Goal: Information Seeking & Learning: Learn about a topic

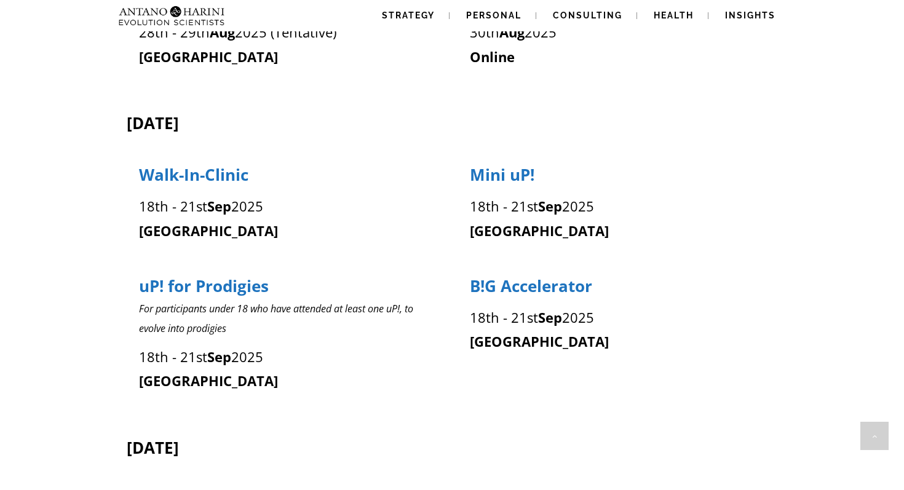
scroll to position [469, 0]
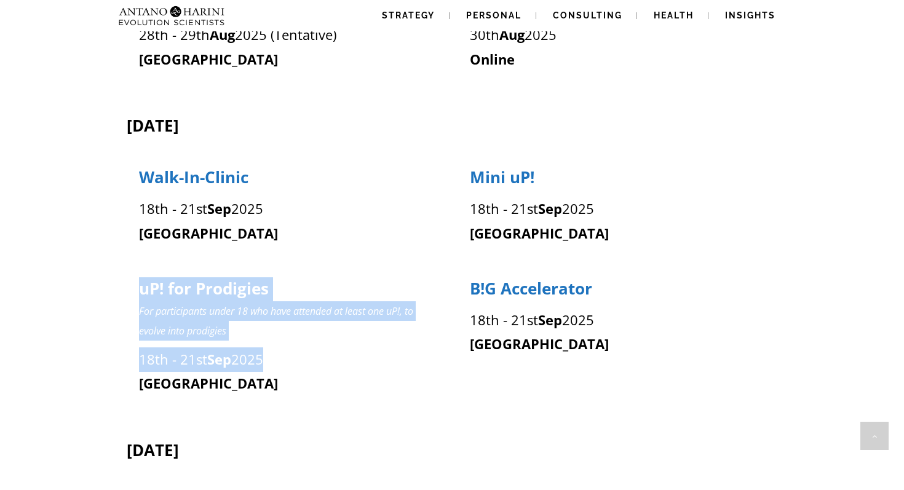
drag, startPoint x: 287, startPoint y: 367, endPoint x: 159, endPoint y: 271, distance: 160.4
click at [158, 271] on div "uP! for Prodigies For participants under 18 who have attended at least one uP!,…" at bounding box center [287, 331] width 322 height 132
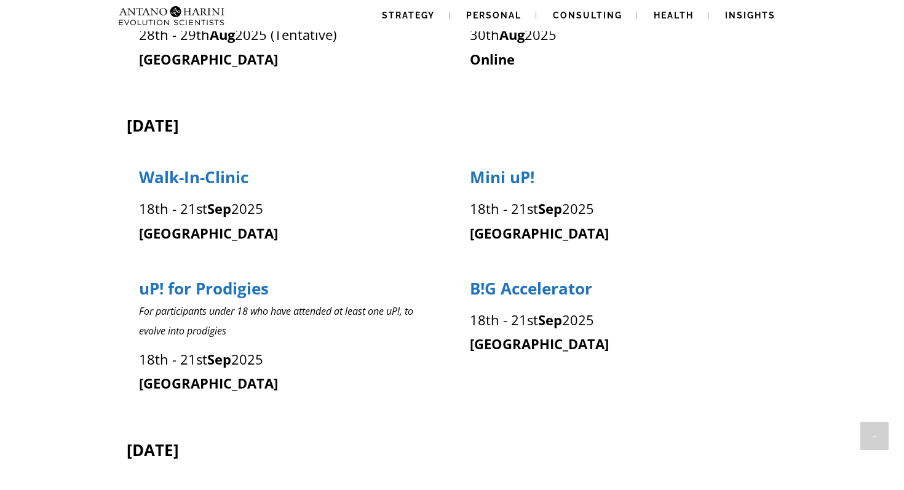
click at [517, 394] on div "B!G Accelerator [DATE] - [DATE] [GEOGRAPHIC_DATA]" at bounding box center [618, 331] width 322 height 132
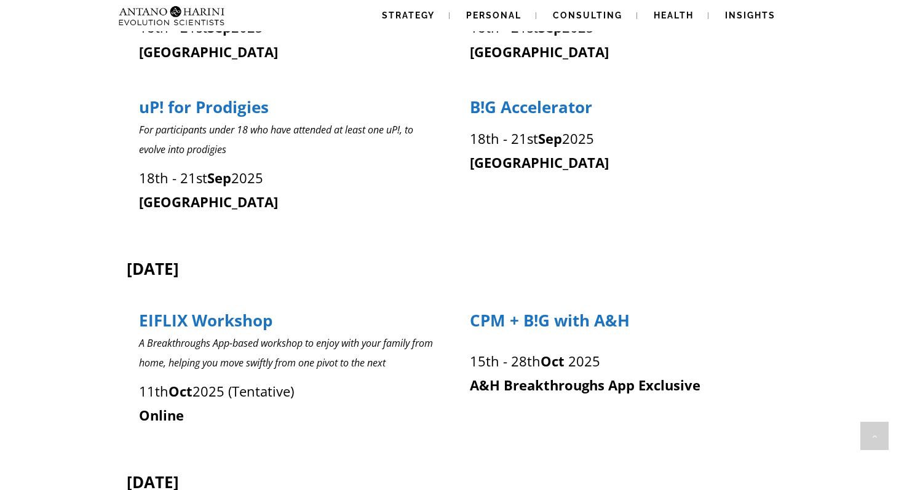
scroll to position [643, 0]
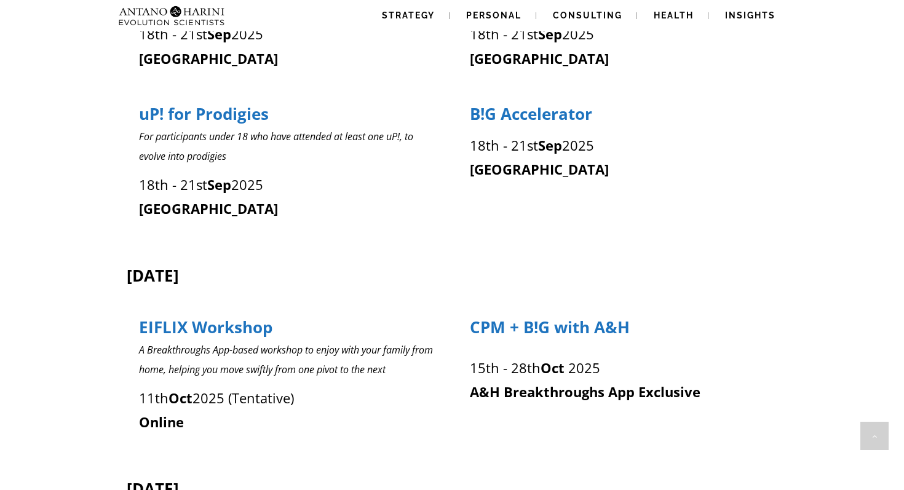
click at [271, 142] on p "For participants under 18 who have attended at least one uP!, to evolve into pr…" at bounding box center [287, 146] width 296 height 39
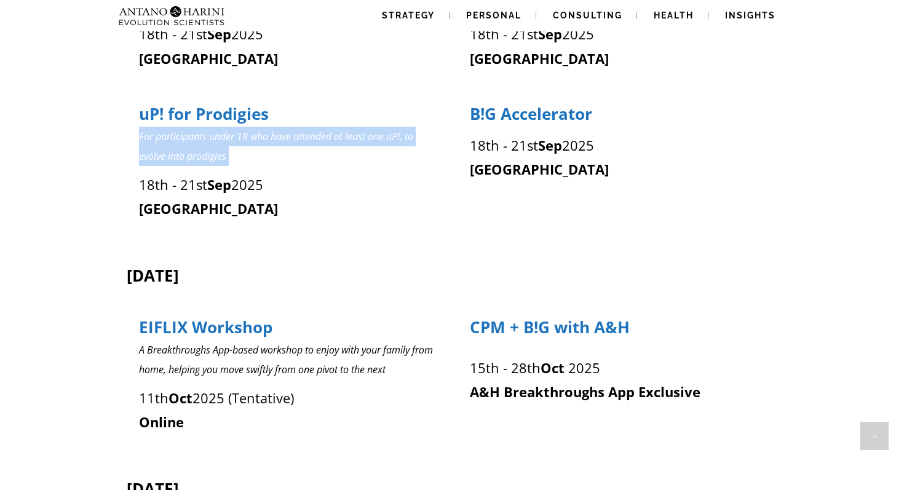
click at [271, 142] on p "For participants under 18 who have attended at least one uP!, to evolve into pr…" at bounding box center [287, 146] width 296 height 39
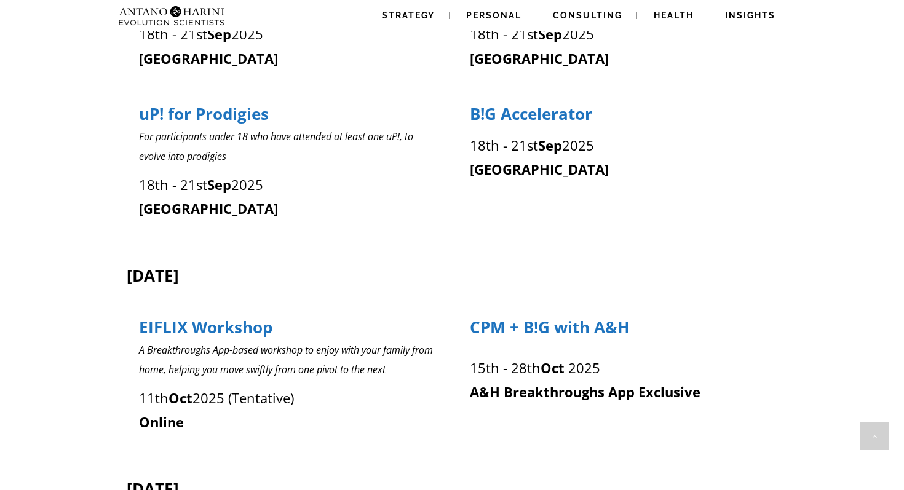
click at [271, 182] on p "[DATE] - [DATE]" at bounding box center [287, 185] width 296 height 25
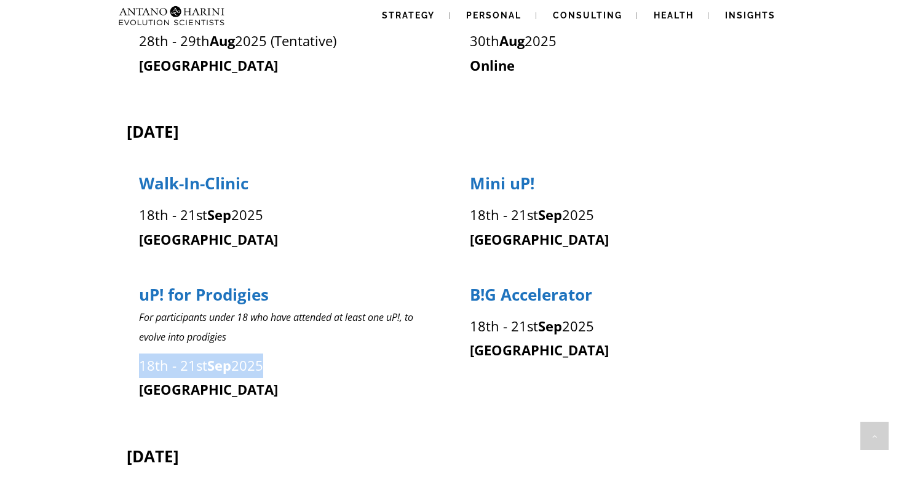
scroll to position [463, 0]
drag, startPoint x: 562, startPoint y: 184, endPoint x: 454, endPoint y: 180, distance: 108.3
click at [454, 180] on div "Mini uP! [DATE] - [DATE] [GEOGRAPHIC_DATA]" at bounding box center [613, 205] width 331 height 92
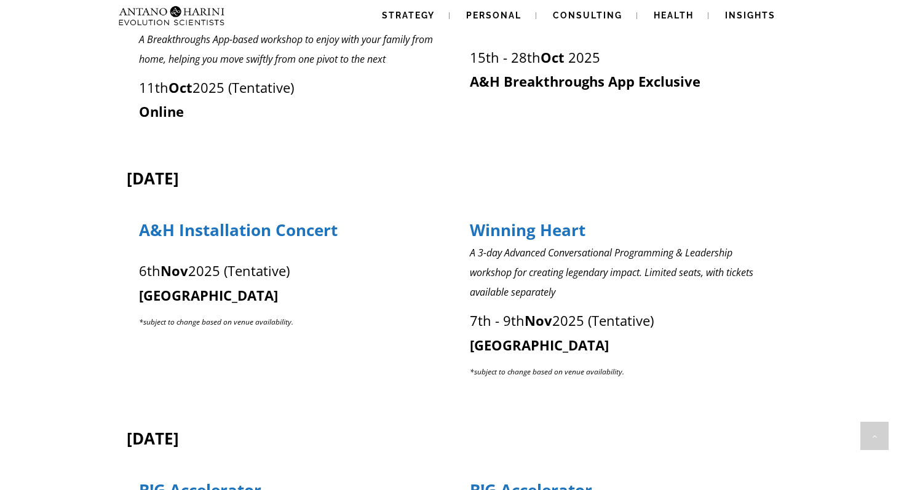
scroll to position [954, 0]
click at [574, 267] on em "A 3-day Advanced Conversational Programming & Leadership workshop for creating …" at bounding box center [611, 271] width 283 height 53
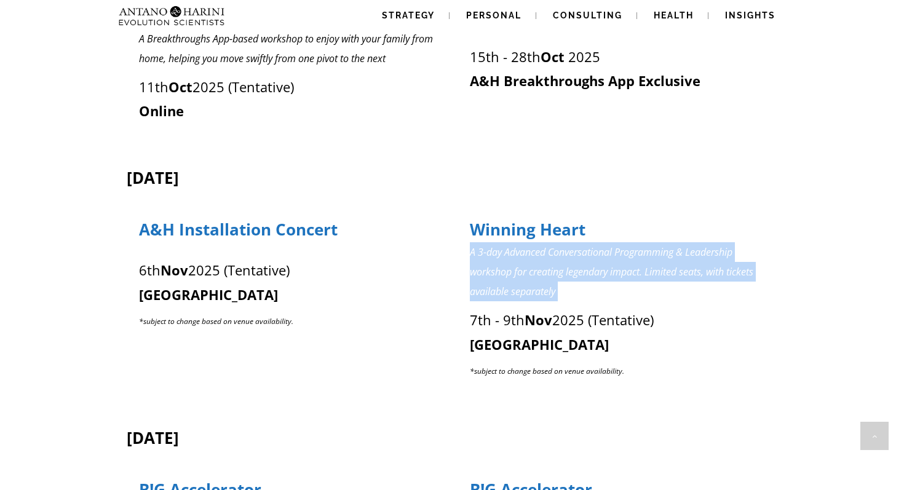
click at [574, 267] on em "A 3-day Advanced Conversational Programming & Leadership workshop for creating …" at bounding box center [611, 271] width 283 height 53
click at [574, 280] on p "A 3-day Advanced Conversational Programming & Leadership workshop for creating …" at bounding box center [618, 271] width 296 height 59
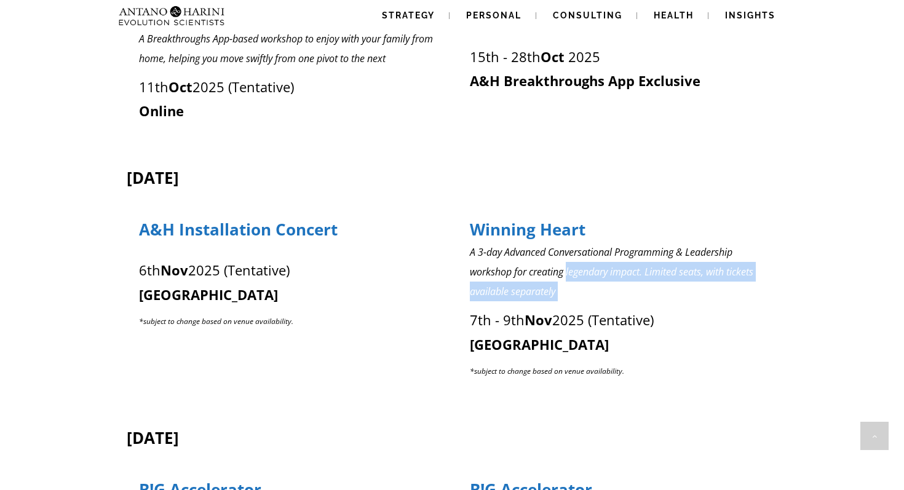
drag, startPoint x: 574, startPoint y: 280, endPoint x: 655, endPoint y: 296, distance: 83.3
click at [655, 296] on p "A 3-day Advanced Conversational Programming & Leadership workshop for creating …" at bounding box center [618, 271] width 296 height 59
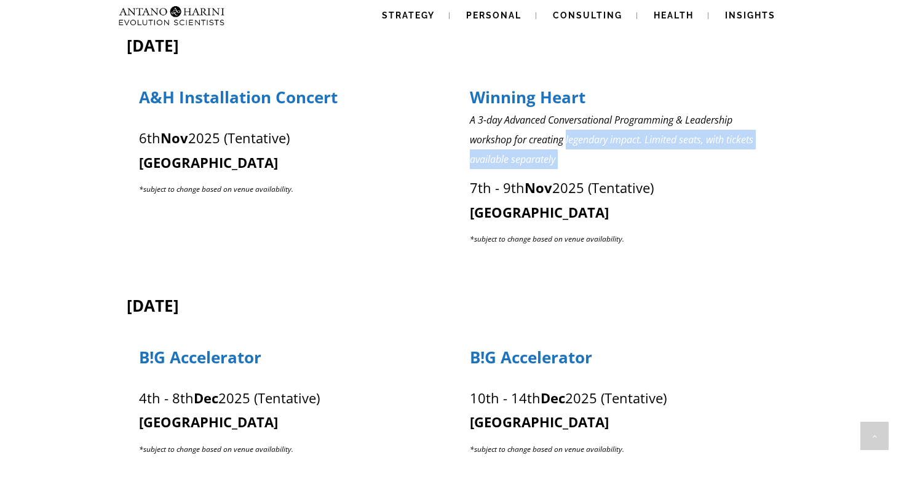
scroll to position [1086, 0]
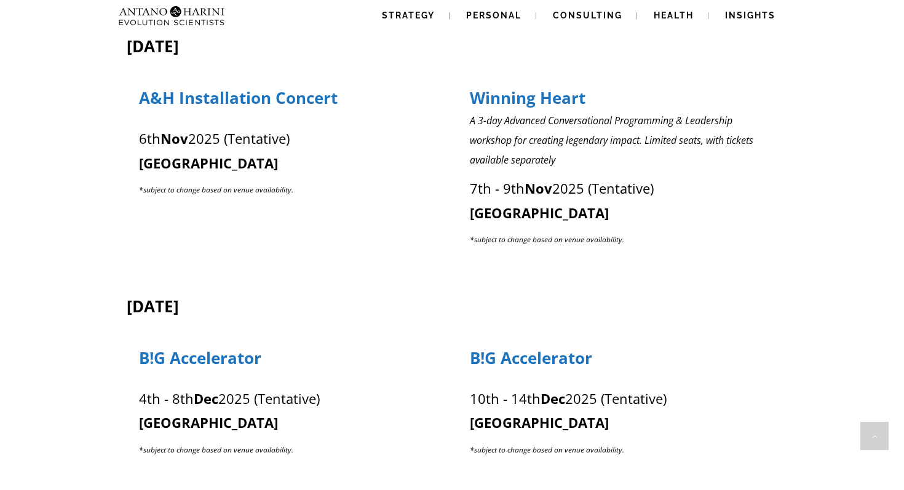
click at [706, 210] on p "[DATE] - [DATE] (Tentative) [GEOGRAPHIC_DATA]" at bounding box center [618, 200] width 296 height 49
click at [653, 242] on p "*subject to change based on venue availability." at bounding box center [618, 238] width 296 height 27
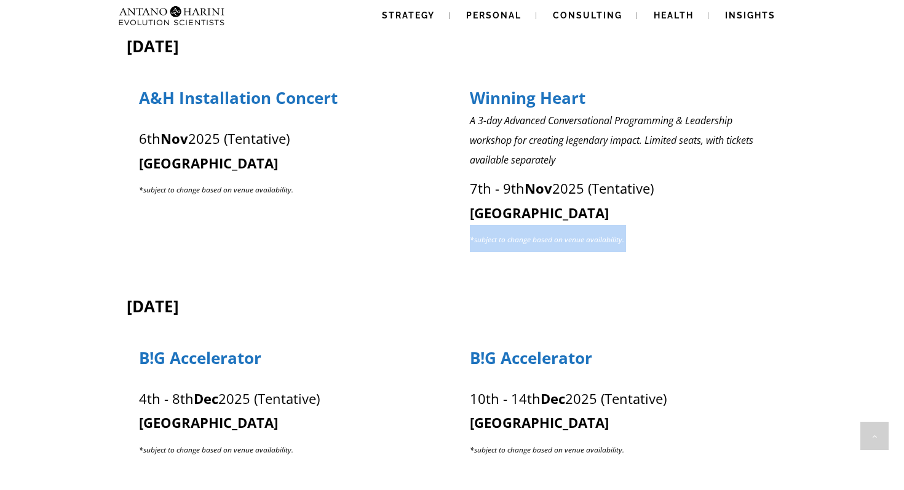
click at [660, 251] on div "[DATE] - [DATE] (Tentative) [GEOGRAPHIC_DATA] *subject to change based on venue…" at bounding box center [617, 211] width 297 height 82
click at [656, 275] on div "[DATE] CTD Mastermind [DATE] - [DATE] Online A&H Ecosystem Call [DATE] Online C…" at bounding box center [452, 50] width 652 height 1743
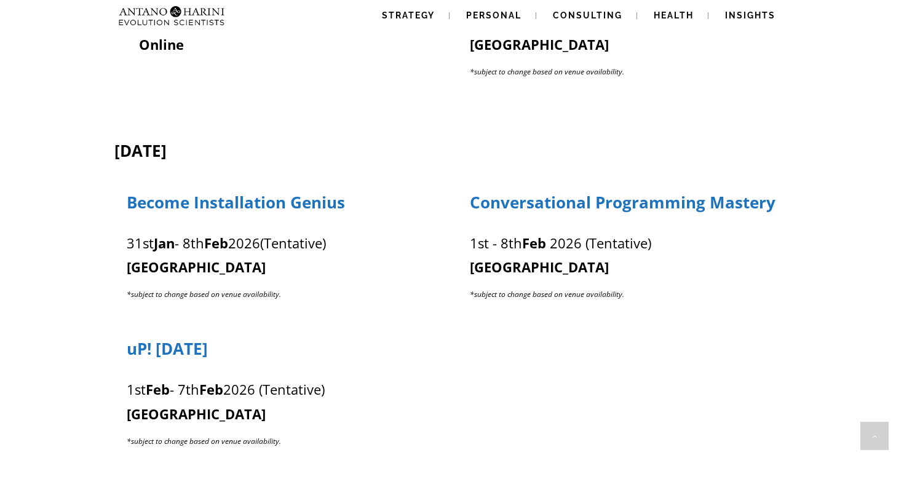
scroll to position [1922, 0]
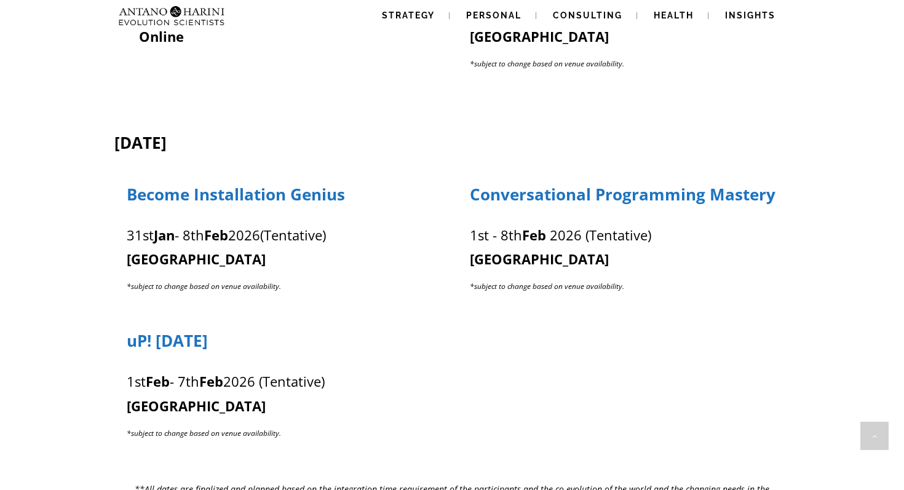
click at [665, 237] on p "[DATE] - [DATE] (Tentative)" at bounding box center [624, 235] width 308 height 25
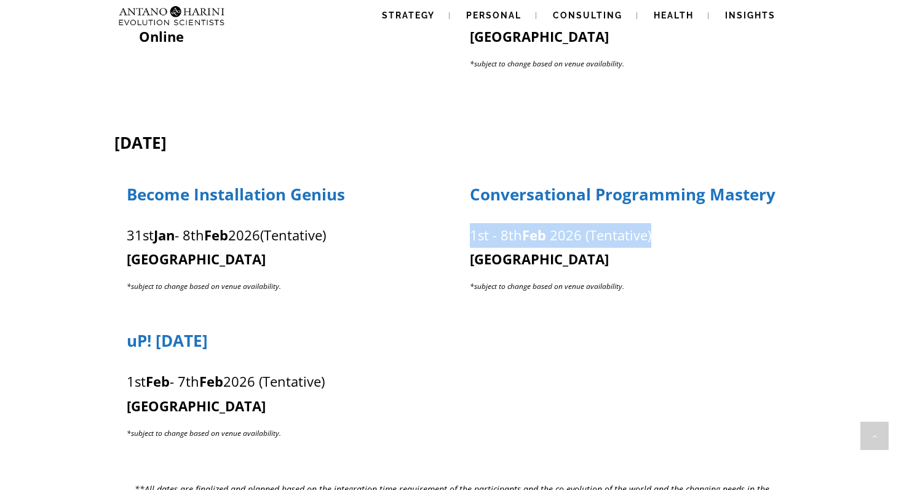
click at [665, 237] on p "[DATE] - [DATE] (Tentative)" at bounding box center [624, 235] width 308 height 25
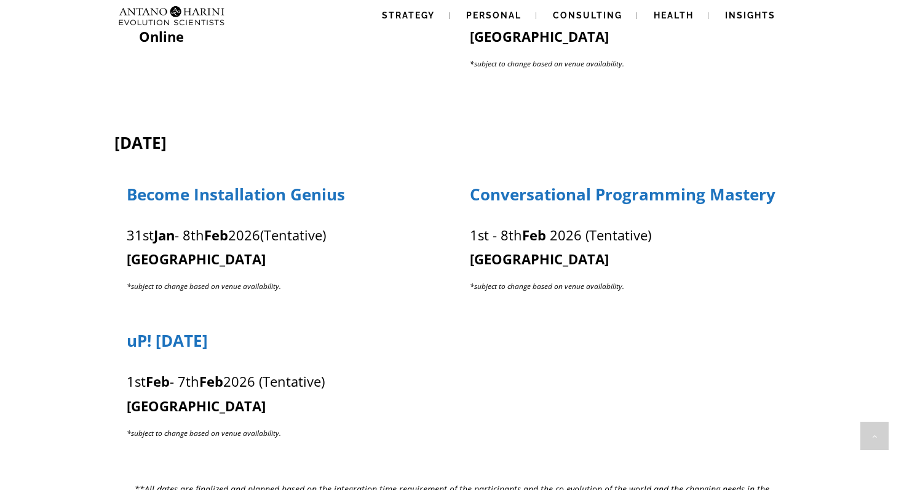
click at [664, 247] on p "[GEOGRAPHIC_DATA]" at bounding box center [624, 259] width 308 height 25
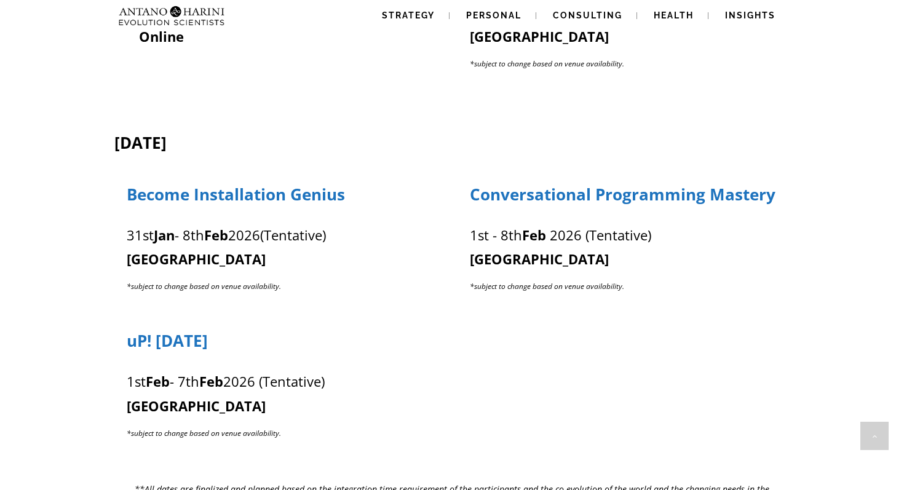
click at [650, 281] on p "*subject to change based on venue availability." at bounding box center [624, 285] width 308 height 27
click at [651, 269] on p "[GEOGRAPHIC_DATA]" at bounding box center [624, 259] width 308 height 25
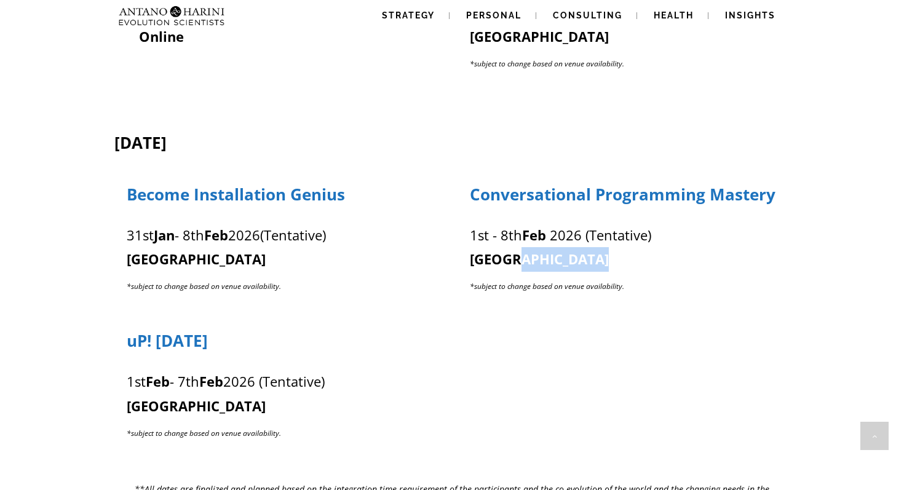
click at [651, 269] on p "[GEOGRAPHIC_DATA]" at bounding box center [624, 259] width 308 height 25
click at [651, 279] on p "*subject to change based on venue availability." at bounding box center [624, 285] width 308 height 27
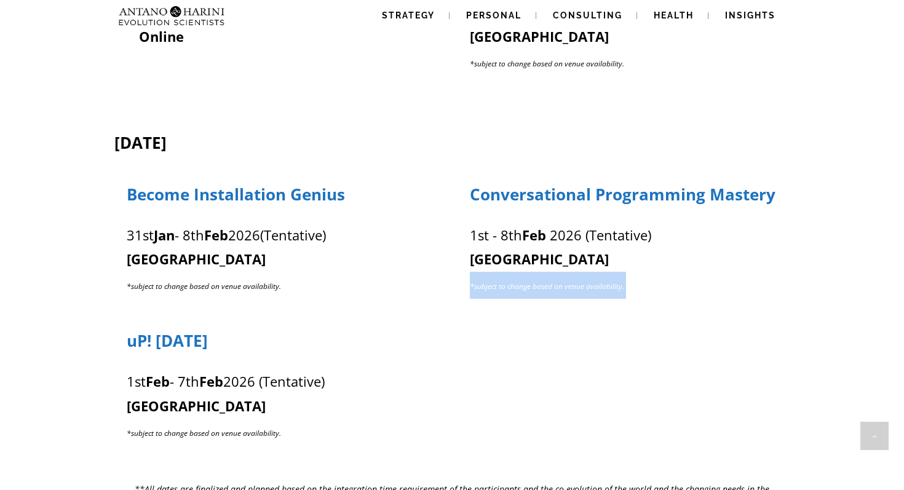
click at [651, 279] on p "*subject to change based on venue availability." at bounding box center [624, 285] width 308 height 27
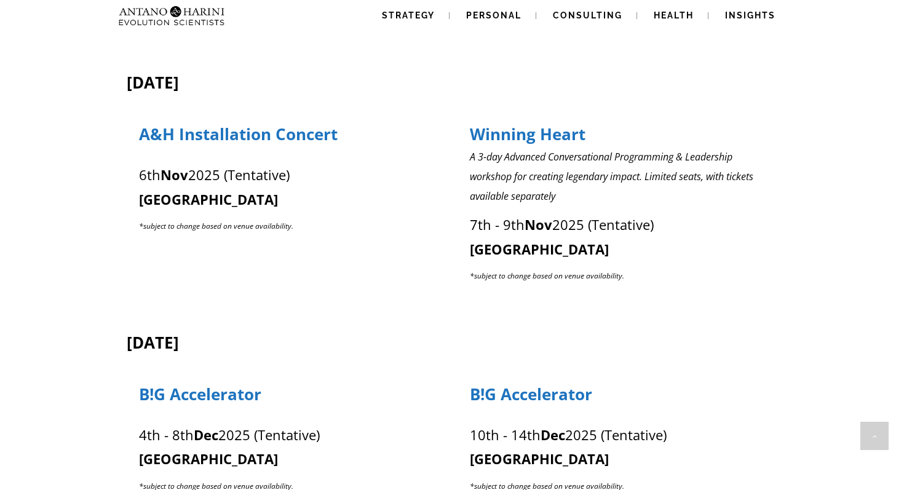
scroll to position [1051, 0]
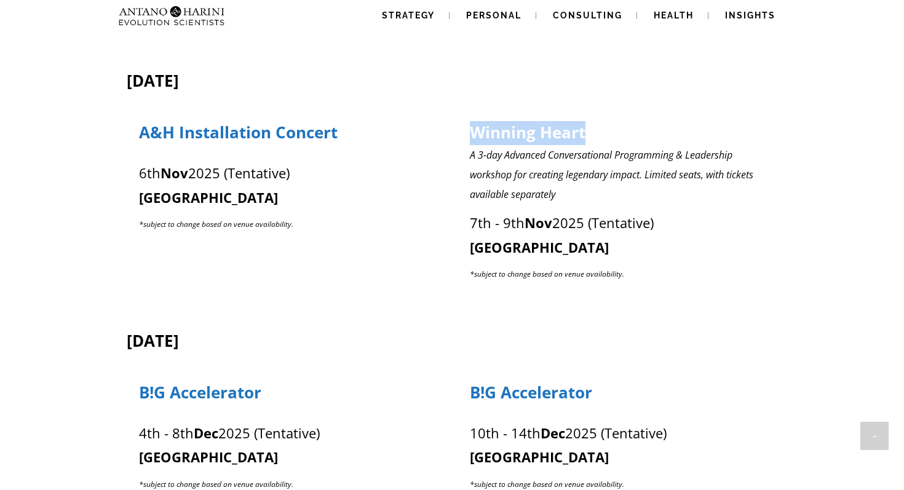
drag, startPoint x: 475, startPoint y: 127, endPoint x: 606, endPoint y: 138, distance: 131.4
click at [606, 138] on p "Winning Heart" at bounding box center [618, 133] width 296 height 23
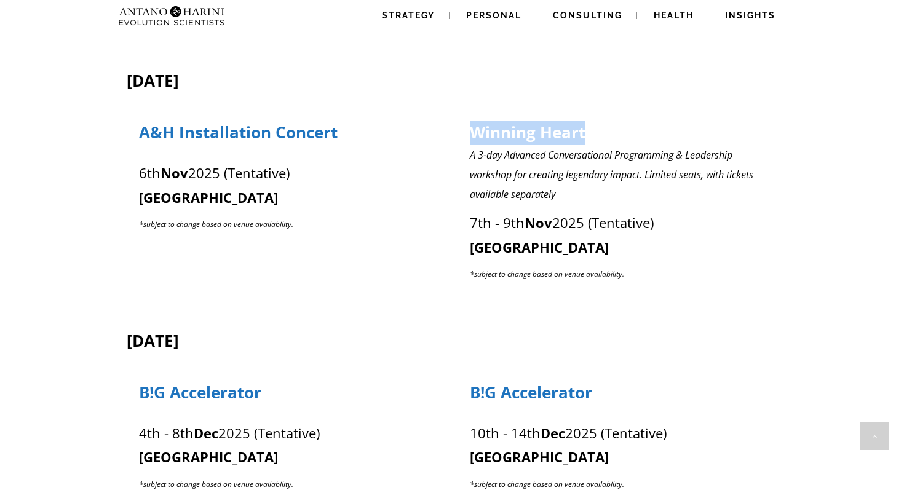
click at [606, 138] on p "Winning Heart" at bounding box center [618, 133] width 296 height 23
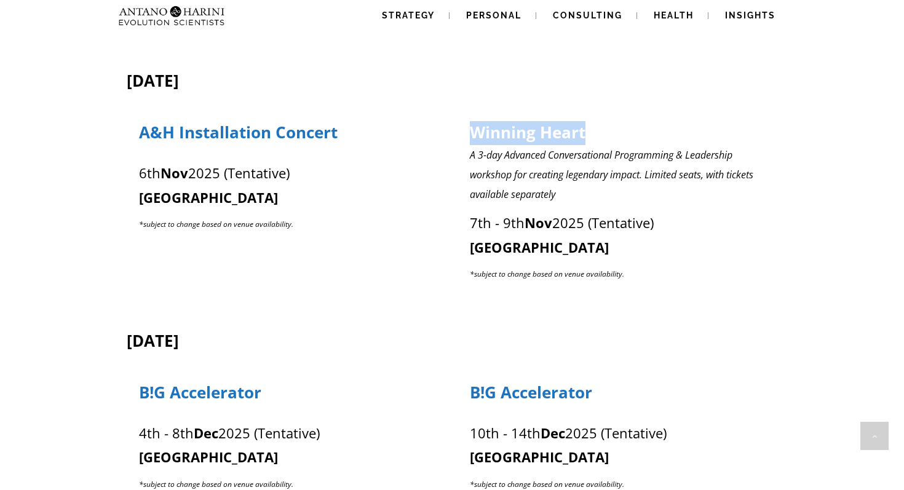
click at [606, 138] on p "Winning Heart" at bounding box center [618, 133] width 296 height 23
click at [569, 61] on div "[DATE] CTD Mastermind [DATE] - [DATE] Online A&H Ecosystem Call [DATE] Online C…" at bounding box center [452, 85] width 652 height 1743
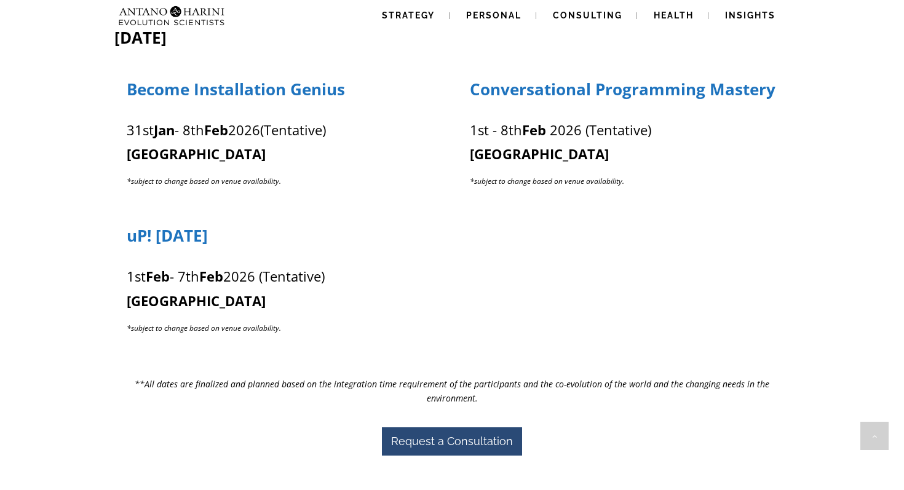
scroll to position [2025, 0]
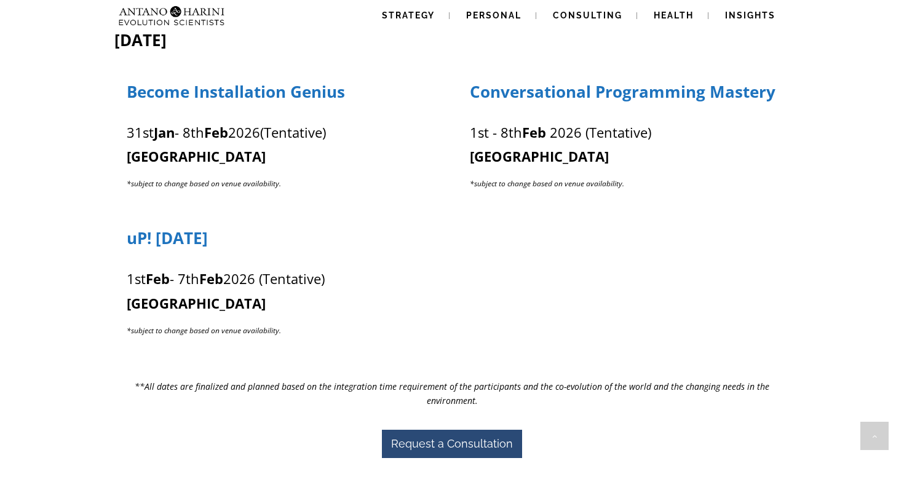
click at [486, 148] on strong "[GEOGRAPHIC_DATA]" at bounding box center [539, 156] width 139 height 18
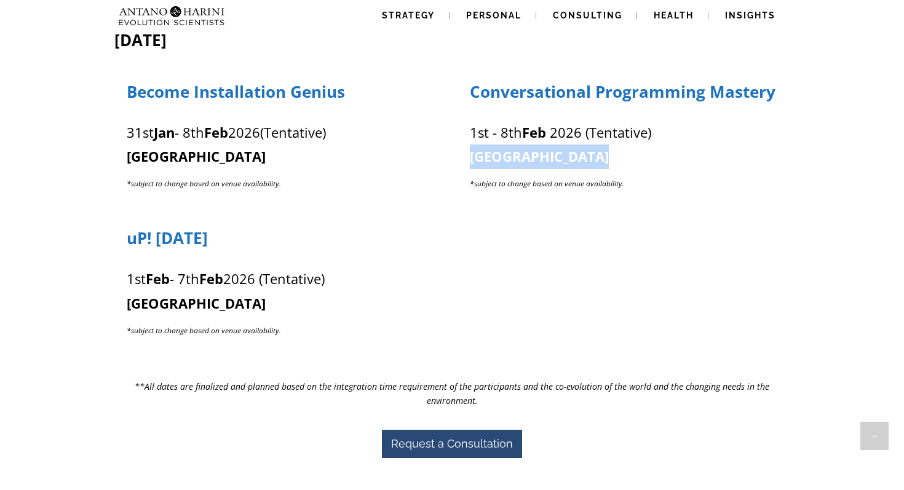
click at [539, 147] on p "[GEOGRAPHIC_DATA]" at bounding box center [624, 156] width 308 height 25
click at [548, 173] on em "*subject to change based on venue availability." at bounding box center [547, 181] width 154 height 18
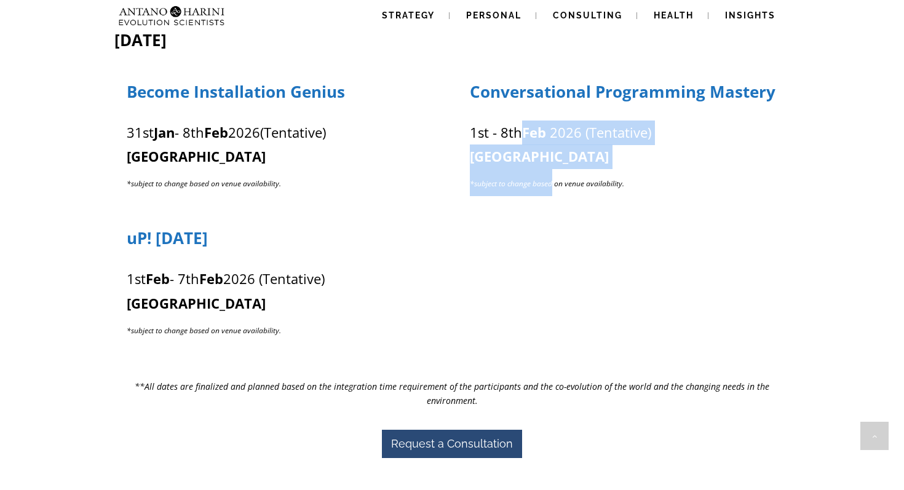
drag, startPoint x: 548, startPoint y: 173, endPoint x: 535, endPoint y: 117, distance: 57.6
click at [535, 118] on div "[DATE] - [DATE] (Tentative) [GEOGRAPHIC_DATA] *subject to change based on venue…" at bounding box center [623, 155] width 309 height 82
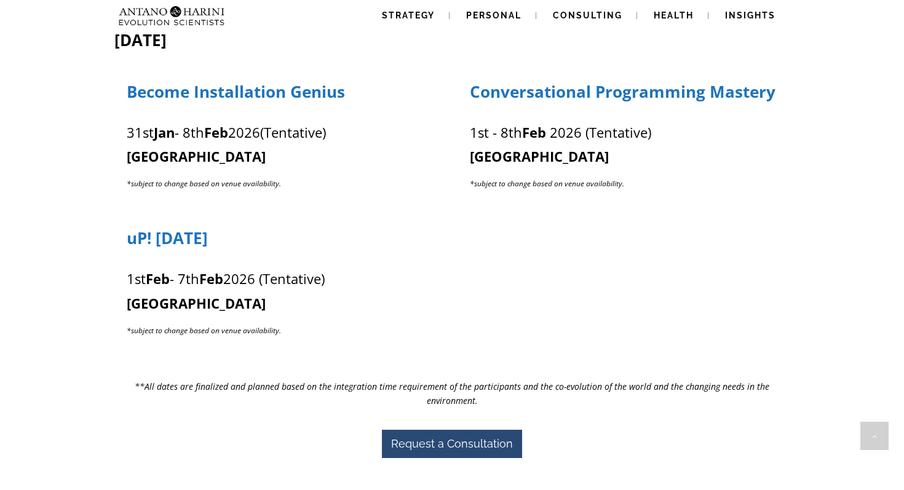
click at [534, 161] on p "[GEOGRAPHIC_DATA]" at bounding box center [624, 156] width 308 height 25
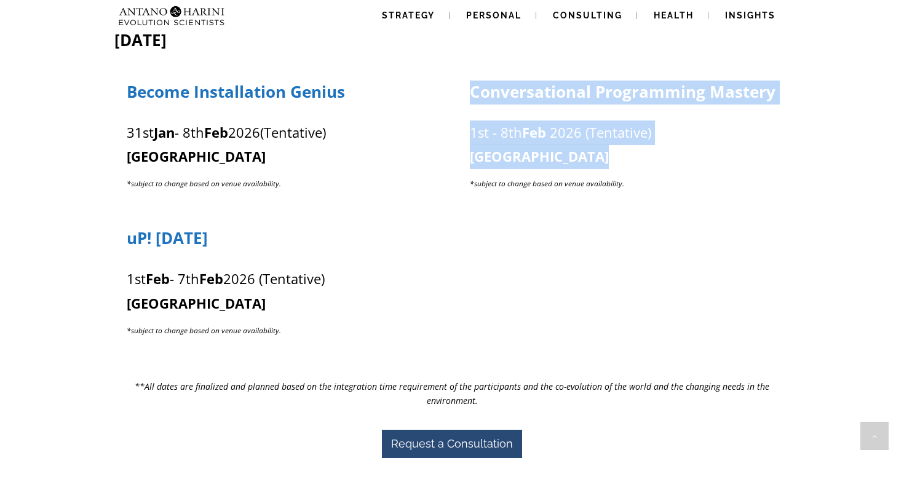
drag, startPoint x: 534, startPoint y: 161, endPoint x: 461, endPoint y: 87, distance: 103.9
click at [461, 87] on div "Conversational Programming Mastery [DATE] - [DATE] (Tentative) [GEOGRAPHIC_DATA…" at bounding box center [624, 139] width 334 height 116
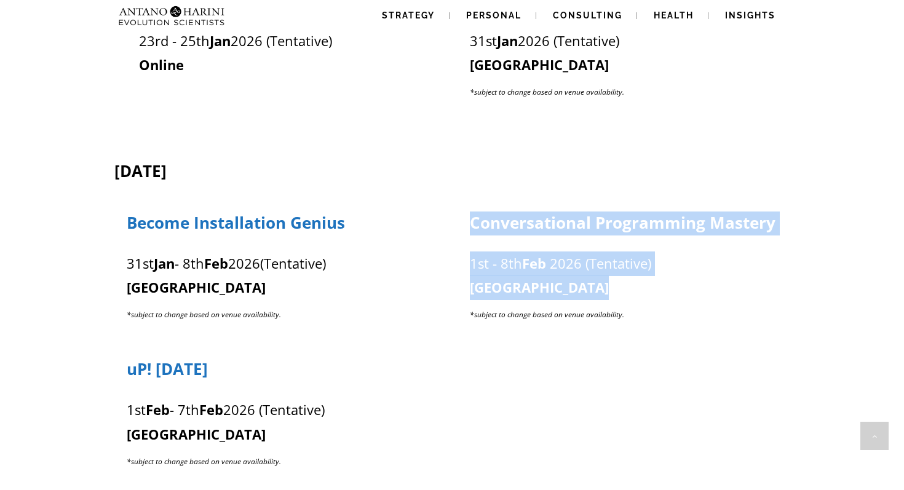
scroll to position [1893, 0]
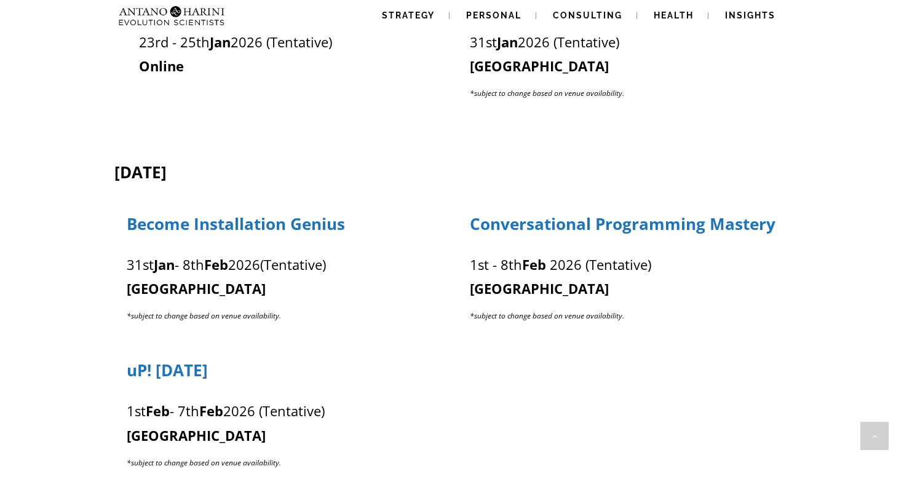
click at [306, 264] on span "(Tentative)" at bounding box center [293, 264] width 66 height 18
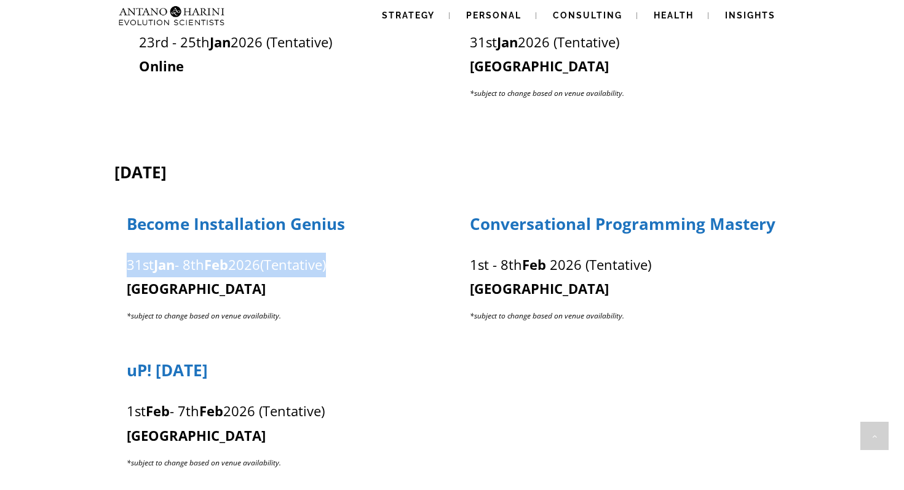
click at [306, 264] on span "(Tentative)" at bounding box center [293, 264] width 66 height 18
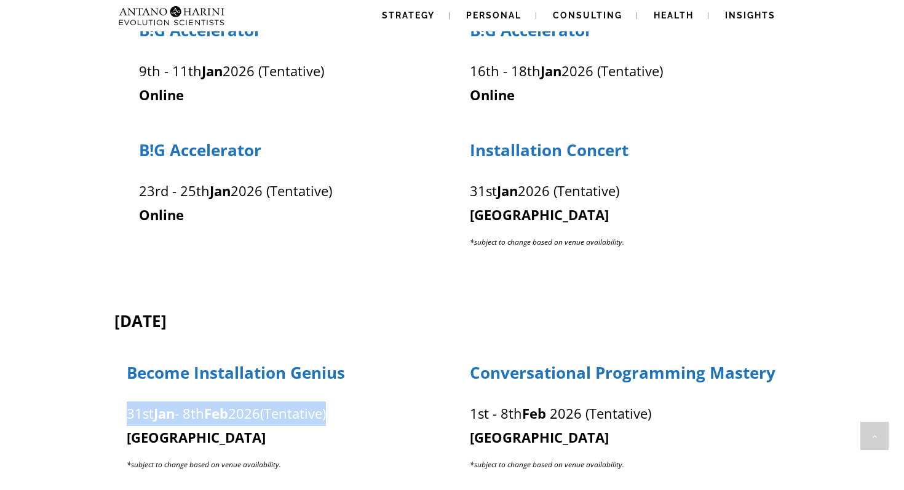
scroll to position [1738, 0]
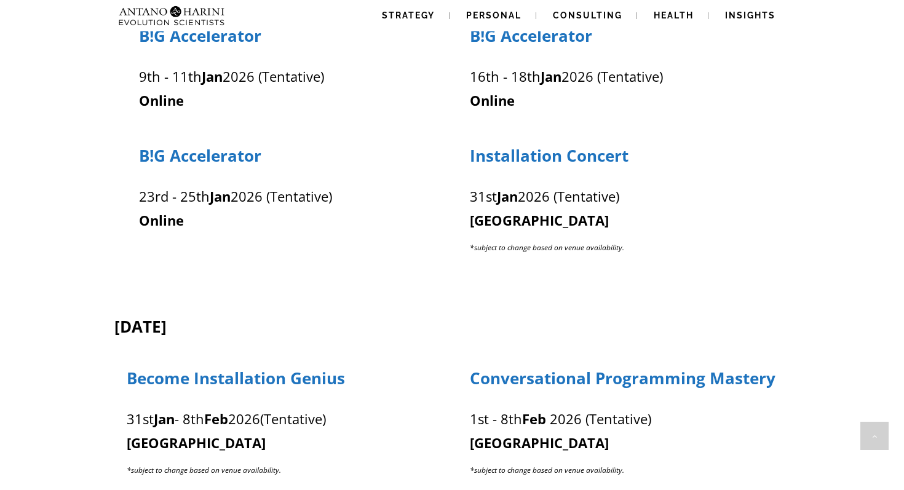
click at [579, 166] on p "Installation Concert" at bounding box center [618, 156] width 296 height 23
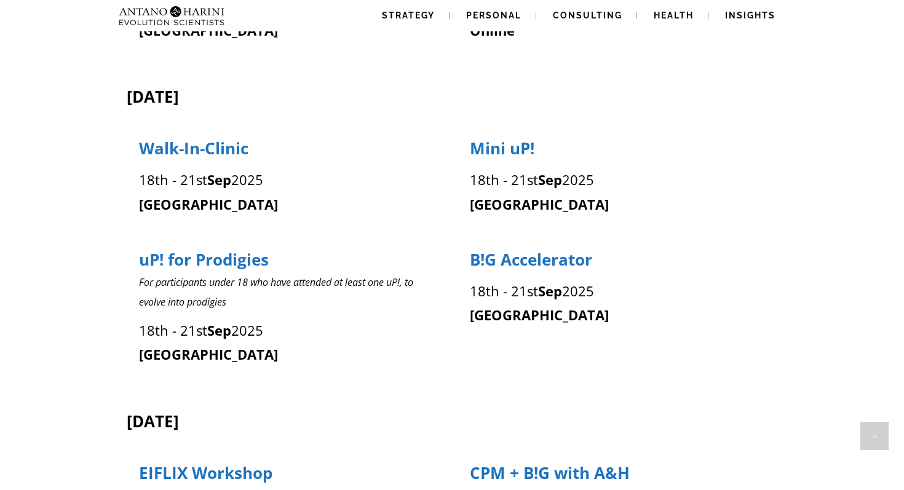
scroll to position [497, 0]
click at [596, 137] on div "Mini uP! [DATE] - [DATE] [GEOGRAPHIC_DATA]" at bounding box center [618, 171] width 322 height 92
click at [596, 138] on div "Mini uP!" at bounding box center [617, 150] width 297 height 25
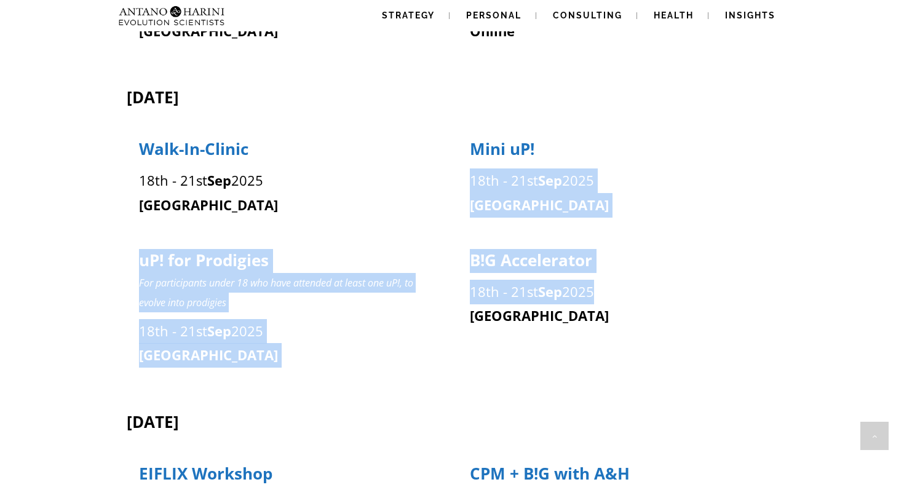
drag, startPoint x: 608, startPoint y: 140, endPoint x: 592, endPoint y: 282, distance: 142.9
click at [558, 276] on div "[DATE] - [DATE] [GEOGRAPHIC_DATA]" at bounding box center [617, 301] width 297 height 55
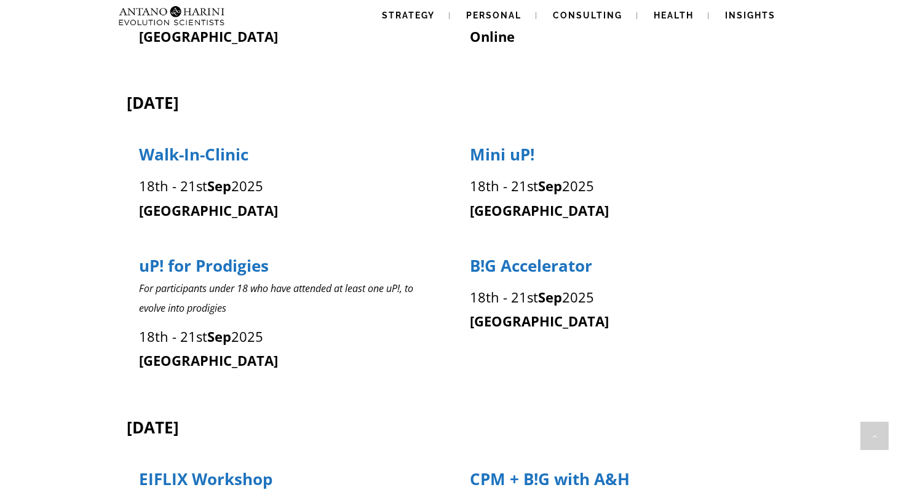
scroll to position [489, 0]
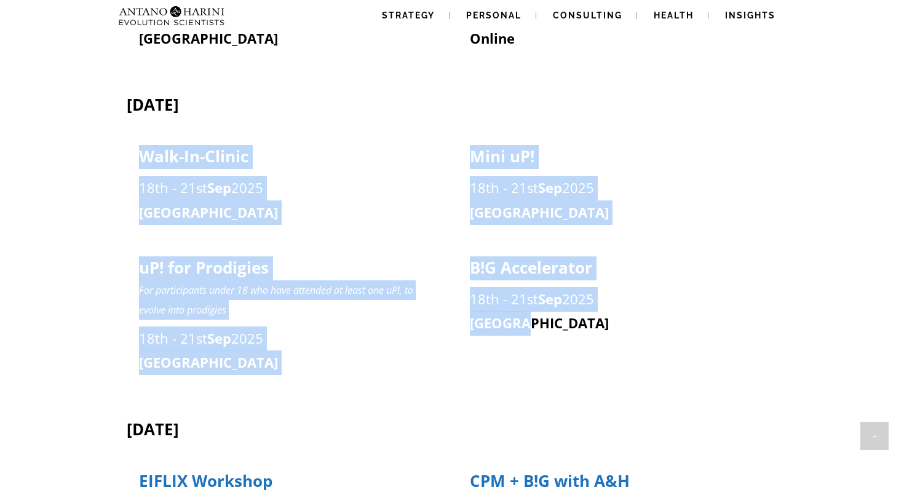
drag, startPoint x: 573, startPoint y: 323, endPoint x: 315, endPoint y: 143, distance: 314.4
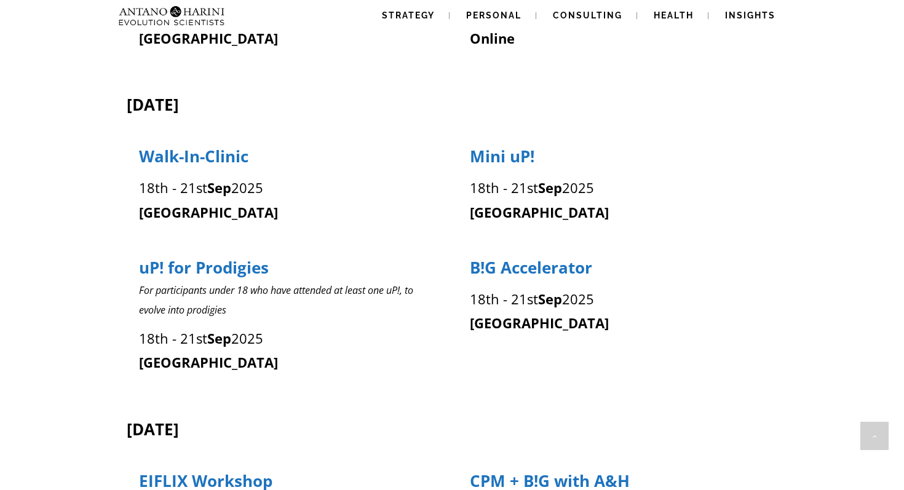
click at [647, 330] on p "[GEOGRAPHIC_DATA]" at bounding box center [618, 323] width 296 height 25
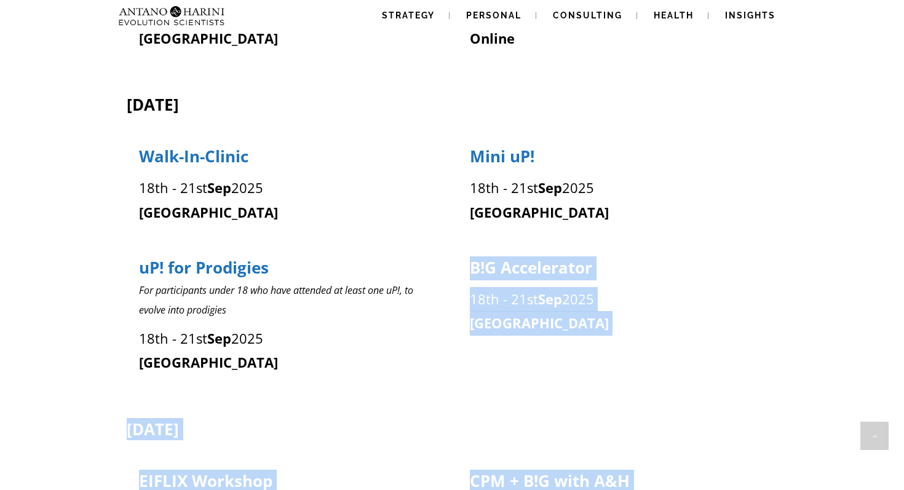
drag, startPoint x: 794, startPoint y: 425, endPoint x: 557, endPoint y: 252, distance: 293.9
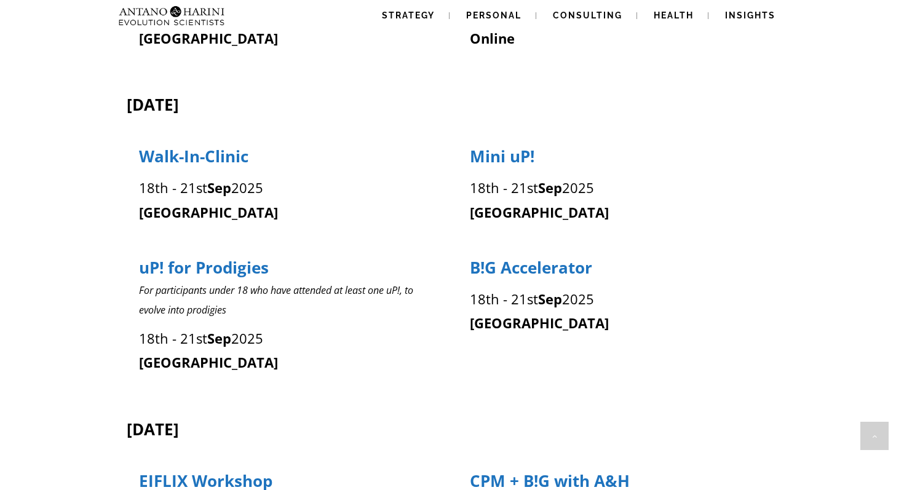
click at [557, 252] on div "B!G Accelerator [DATE] - [DATE] [GEOGRAPHIC_DATA]" at bounding box center [618, 310] width 322 height 132
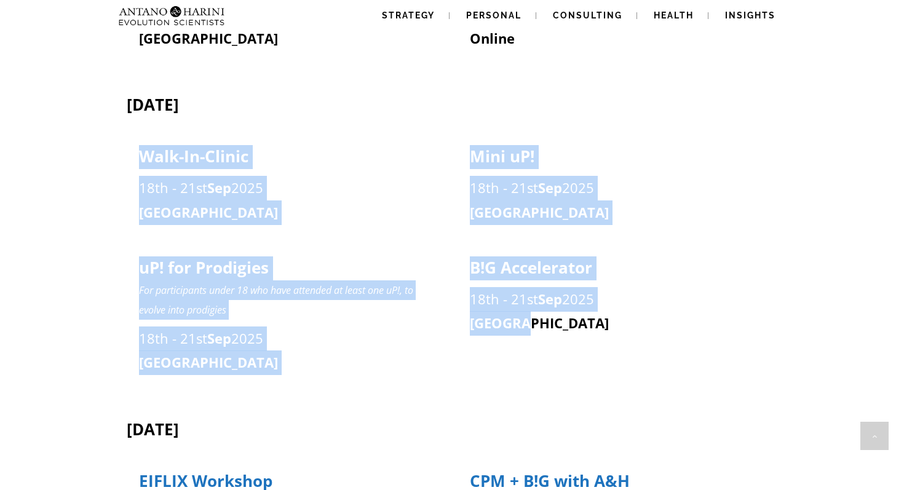
drag, startPoint x: 556, startPoint y: 336, endPoint x: 261, endPoint y: 144, distance: 352.0
click at [237, 140] on div "Walk-In-Clinic [DATE] - [DATE] [GEOGRAPHIC_DATA]" at bounding box center [287, 179] width 322 height 92
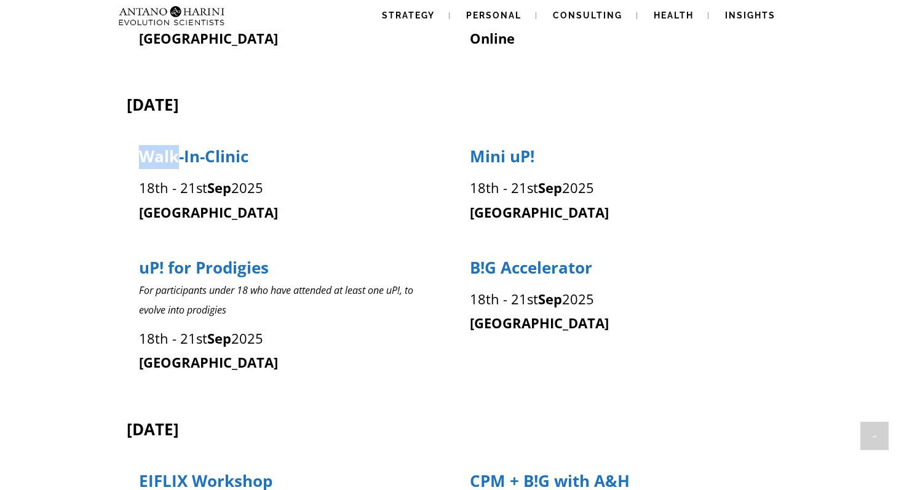
click at [237, 140] on div "Walk-In-Clinic [DATE] - [DATE] [GEOGRAPHIC_DATA]" at bounding box center [287, 179] width 322 height 92
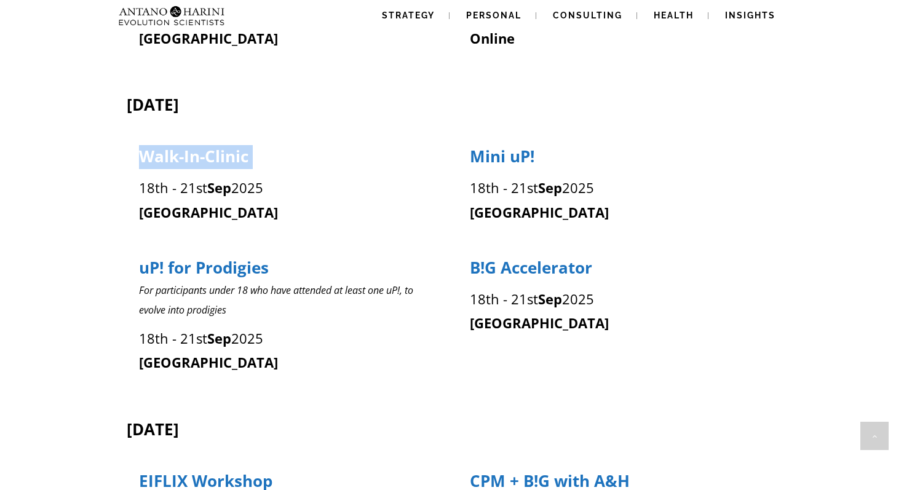
click at [237, 140] on div "Walk-In-Clinic [DATE] - [DATE] [GEOGRAPHIC_DATA]" at bounding box center [287, 179] width 322 height 92
click at [486, 224] on p "[GEOGRAPHIC_DATA]" at bounding box center [618, 212] width 296 height 25
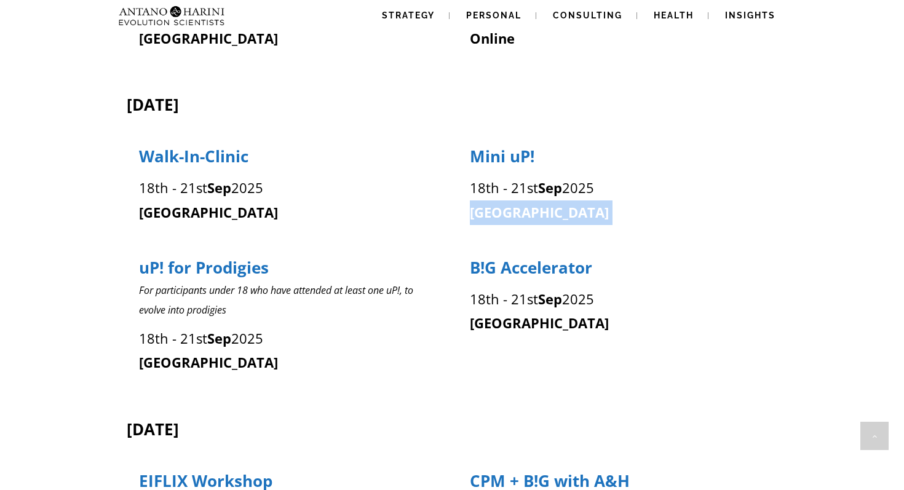
click at [486, 224] on p "[GEOGRAPHIC_DATA]" at bounding box center [618, 212] width 296 height 25
click at [540, 332] on p "[GEOGRAPHIC_DATA]" at bounding box center [618, 323] width 296 height 25
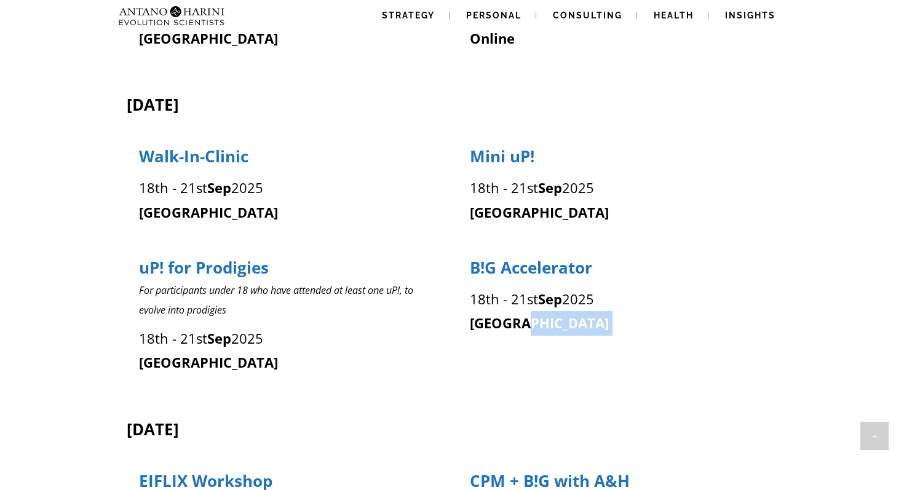
click at [540, 332] on p "[GEOGRAPHIC_DATA]" at bounding box center [618, 323] width 296 height 25
click at [546, 339] on div "B!G Accelerator [DATE] - [DATE] [GEOGRAPHIC_DATA]" at bounding box center [618, 310] width 322 height 132
click at [547, 339] on div "B!G Accelerator [DATE] - [DATE] [GEOGRAPHIC_DATA]" at bounding box center [618, 310] width 322 height 132
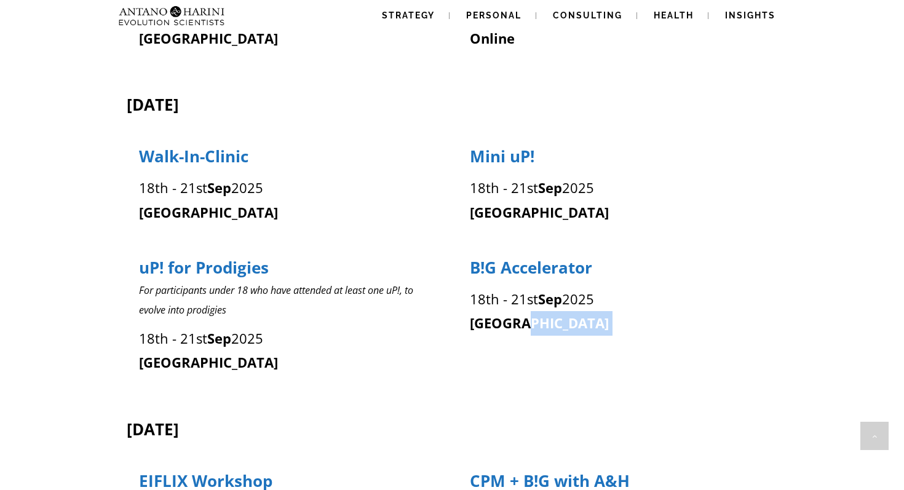
click at [547, 339] on div "B!G Accelerator [DATE] - [DATE] [GEOGRAPHIC_DATA]" at bounding box center [618, 310] width 322 height 132
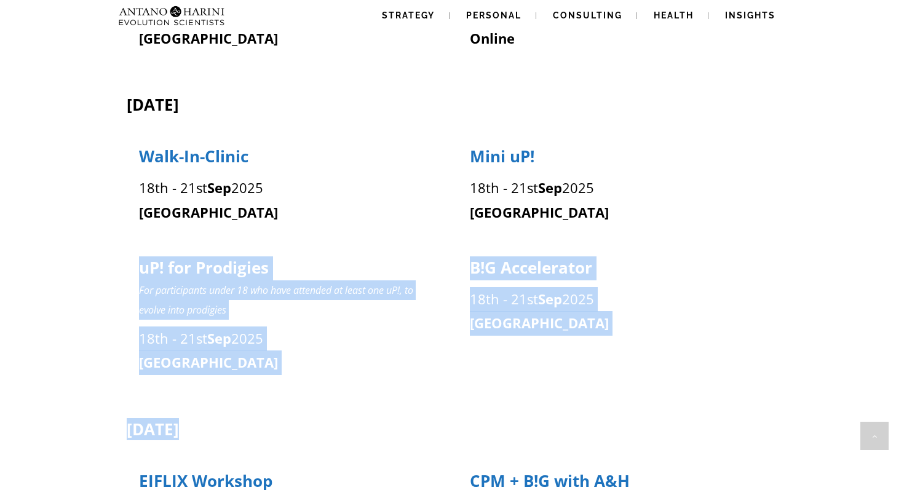
drag, startPoint x: 529, startPoint y: 395, endPoint x: 358, endPoint y: 248, distance: 225.4
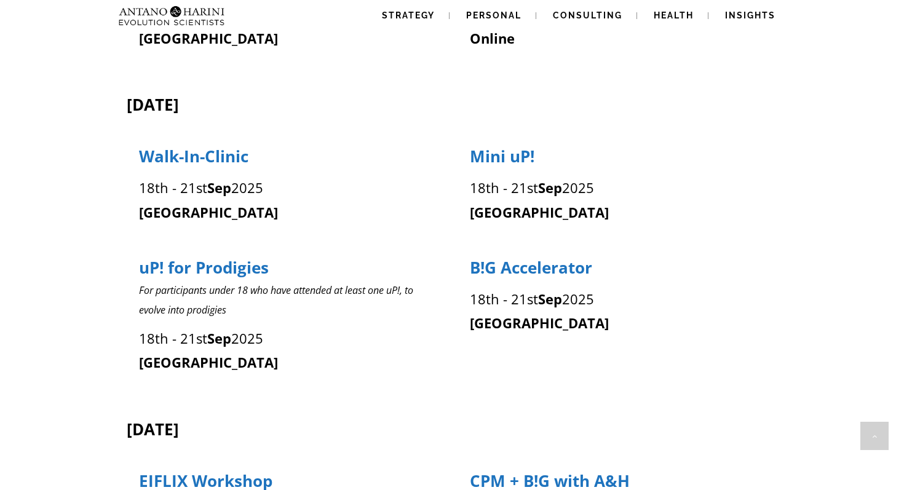
click at [461, 374] on div "uP! for Prodigies For participants under 18 who have attended at least one uP!,…" at bounding box center [447, 310] width 661 height 150
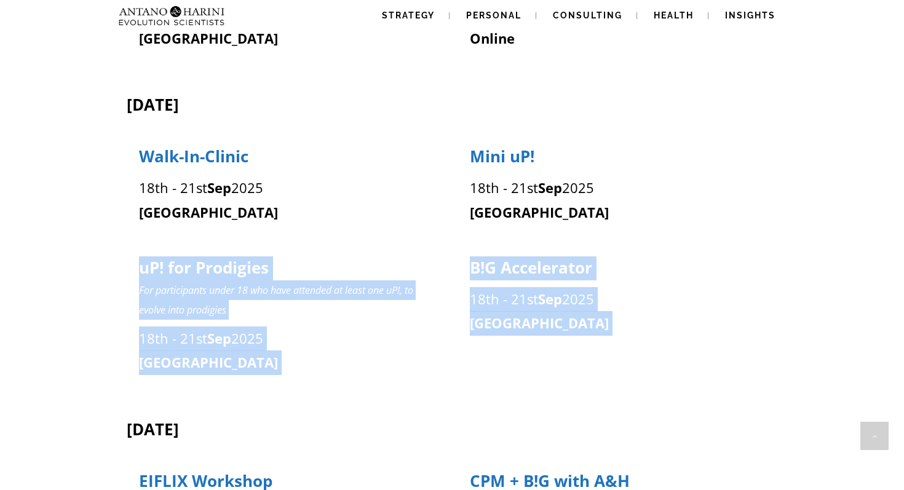
drag, startPoint x: 461, startPoint y: 374, endPoint x: 213, endPoint y: 246, distance: 278.6
click at [216, 246] on div "uP! for Prodigies For participants under 18 who have attended at least one uP!,…" at bounding box center [447, 310] width 661 height 150
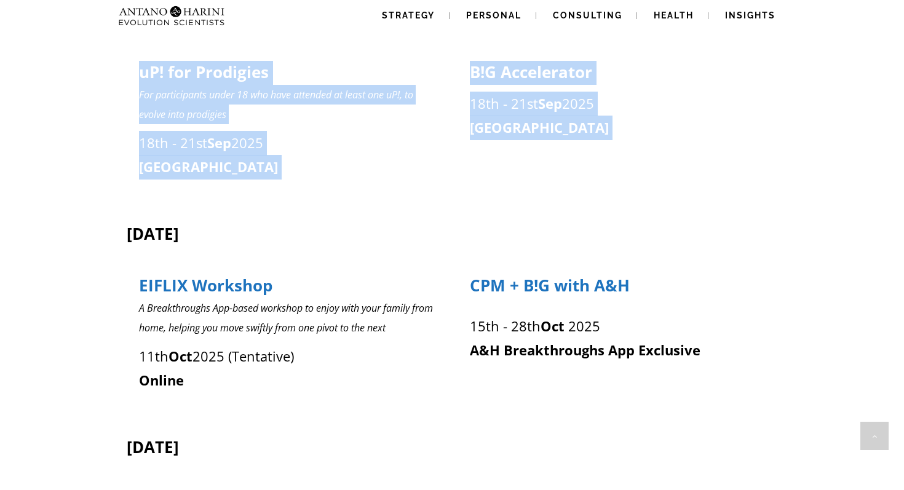
scroll to position [683, 0]
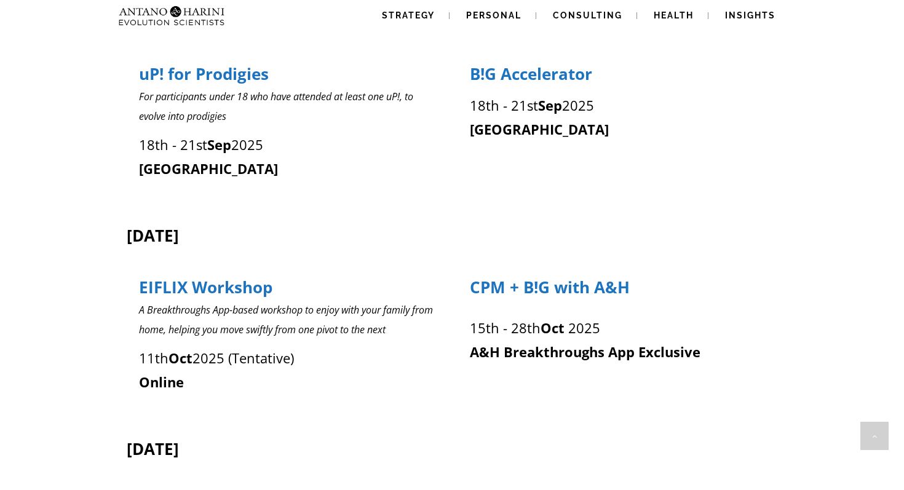
click at [528, 178] on div "B!G Accelerator [DATE] - [DATE] [GEOGRAPHIC_DATA]" at bounding box center [618, 116] width 322 height 132
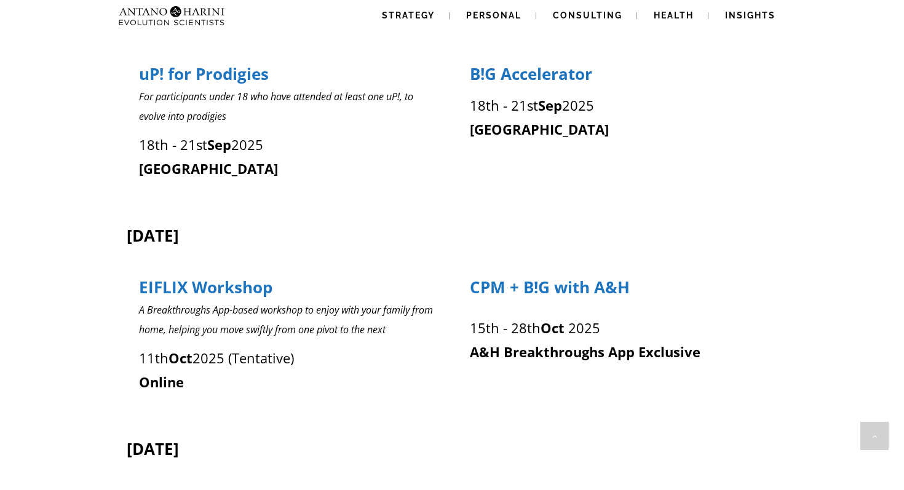
click at [488, 311] on div "[DATE] - [DATE] A&H Breakthroughs App Exclusive" at bounding box center [617, 337] width 297 height 55
click at [433, 279] on p "EIFLIX Workshop" at bounding box center [287, 288] width 296 height 23
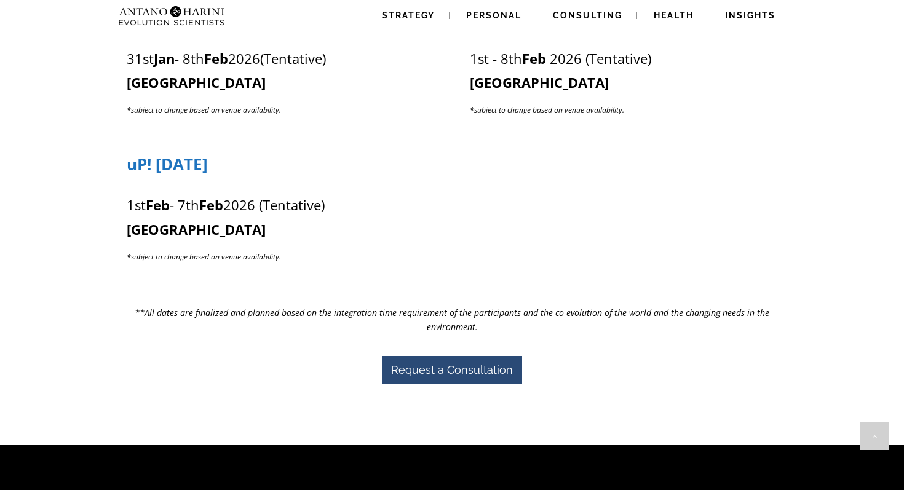
scroll to position [2098, 0]
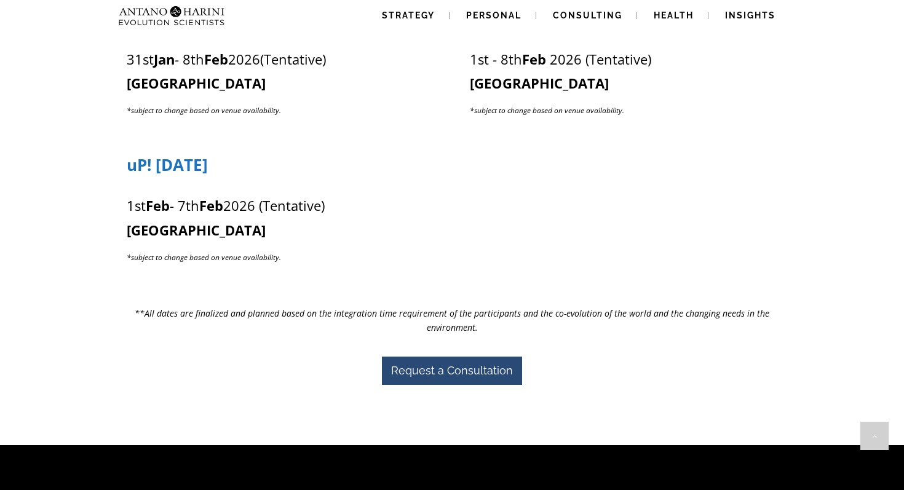
click at [274, 210] on p "[DATE] - [DATE] (Tentative)" at bounding box center [281, 206] width 308 height 25
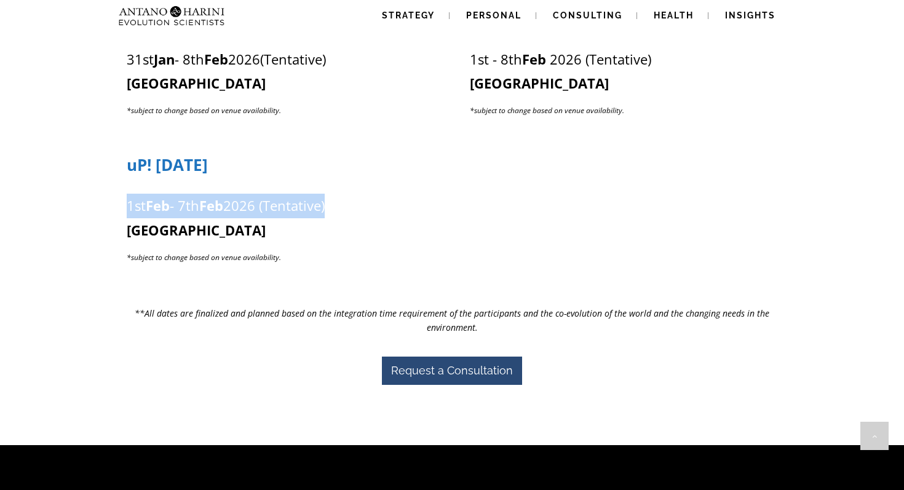
click at [275, 211] on p "[DATE] - [DATE] (Tentative)" at bounding box center [281, 206] width 308 height 25
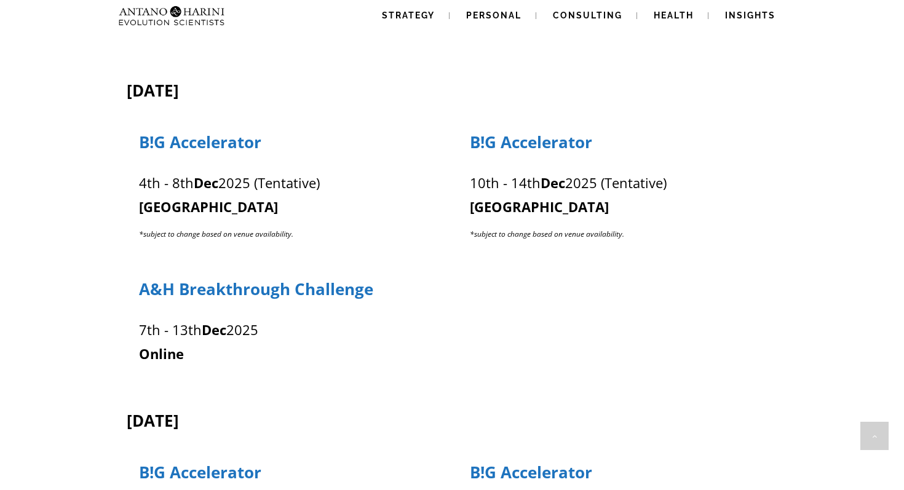
scroll to position [0, 0]
